Goal: Information Seeking & Learning: Learn about a topic

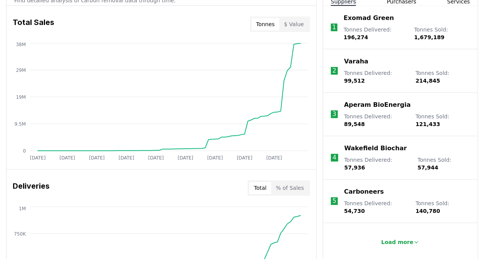
scroll to position [269, 0]
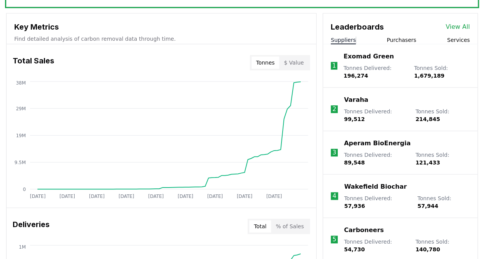
click at [401, 37] on button "Purchasers" at bounding box center [401, 40] width 30 height 8
click at [340, 39] on button "Suppliers" at bounding box center [343, 40] width 25 height 8
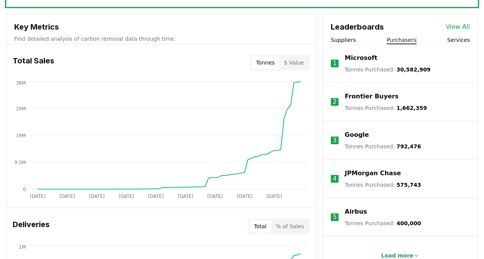
click at [408, 37] on button "Purchasers" at bounding box center [401, 40] width 30 height 8
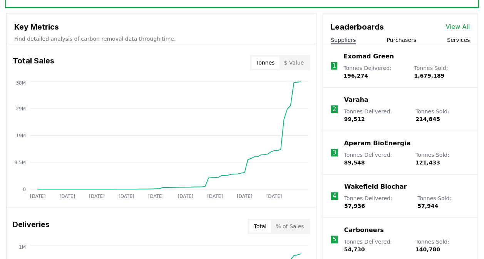
click at [342, 38] on button "Suppliers" at bounding box center [343, 40] width 25 height 8
click at [356, 53] on p "Exomad Green" at bounding box center [368, 56] width 50 height 9
